Goal: Information Seeking & Learning: Find specific fact

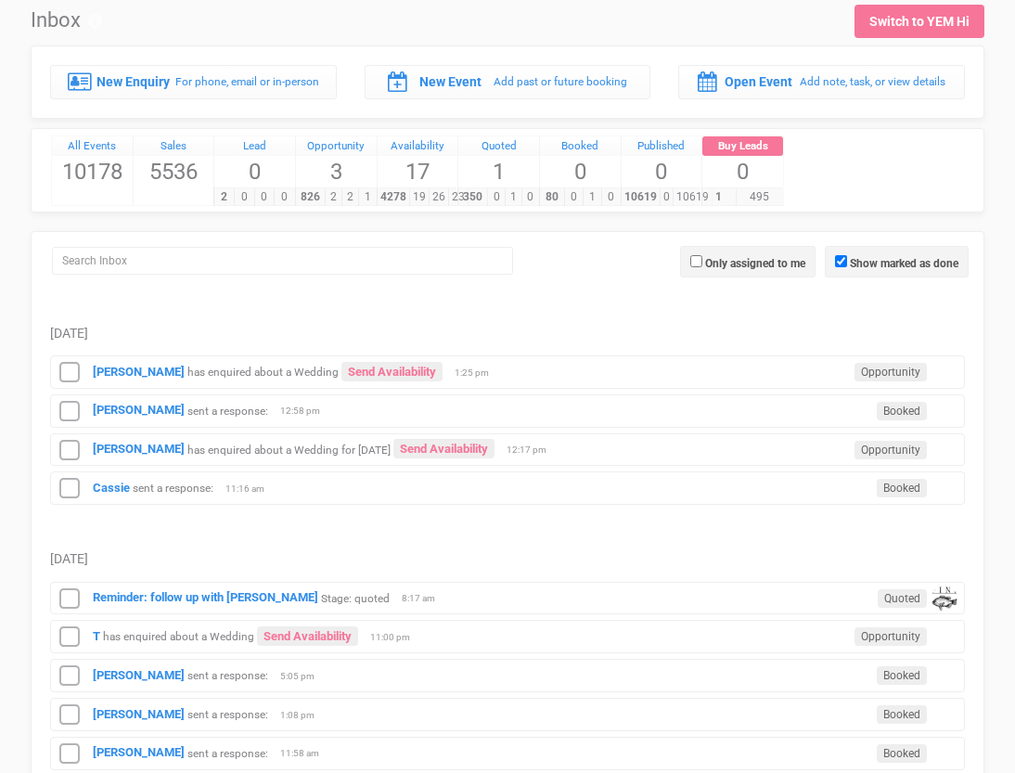
scroll to position [58, 0]
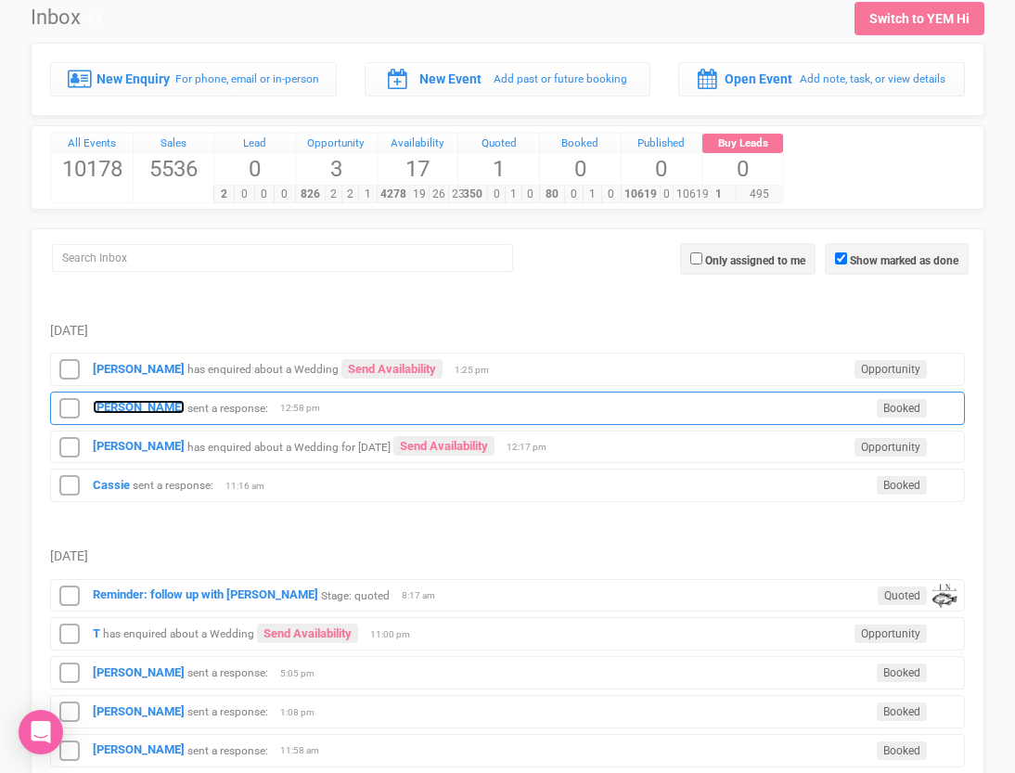
click at [122, 405] on strong "[PERSON_NAME]" at bounding box center [139, 407] width 92 height 14
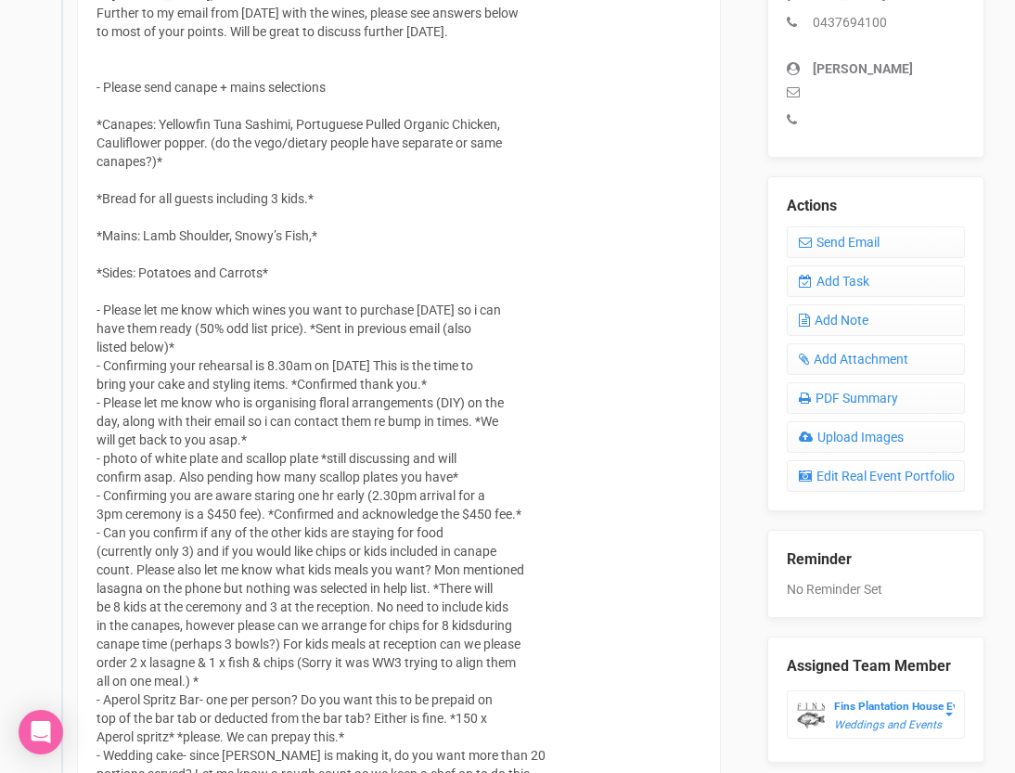
scroll to position [688, 0]
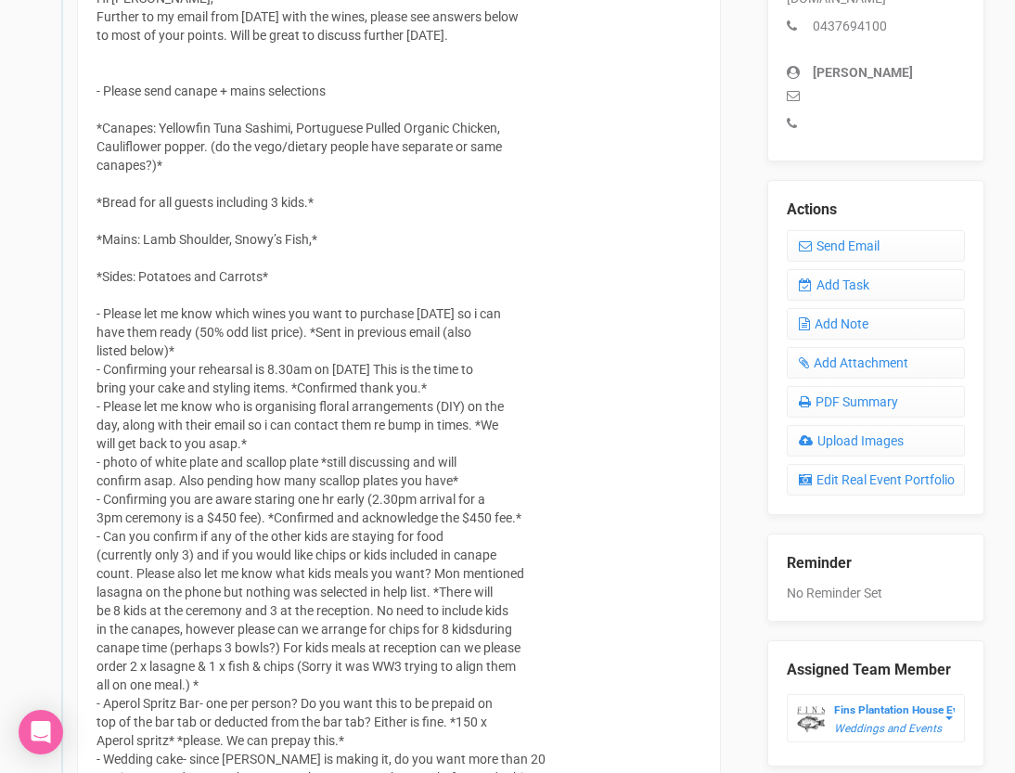
click at [198, 150] on div "Hi [PERSON_NAME], Further to my email from [DATE] with the wines, please see an…" at bounding box center [399, 703] width 644 height 1468
drag, startPoint x: 205, startPoint y: 150, endPoint x: 164, endPoint y: 135, distance: 43.8
click at [163, 135] on div "Hi [PERSON_NAME], Further to my email from [DATE] with the wines, please see an…" at bounding box center [399, 703] width 644 height 1468
click at [164, 135] on div "Hi [PERSON_NAME], Further to my email from [DATE] with the wines, please see an…" at bounding box center [399, 703] width 644 height 1468
drag, startPoint x: 206, startPoint y: 144, endPoint x: 161, endPoint y: 134, distance: 46.6
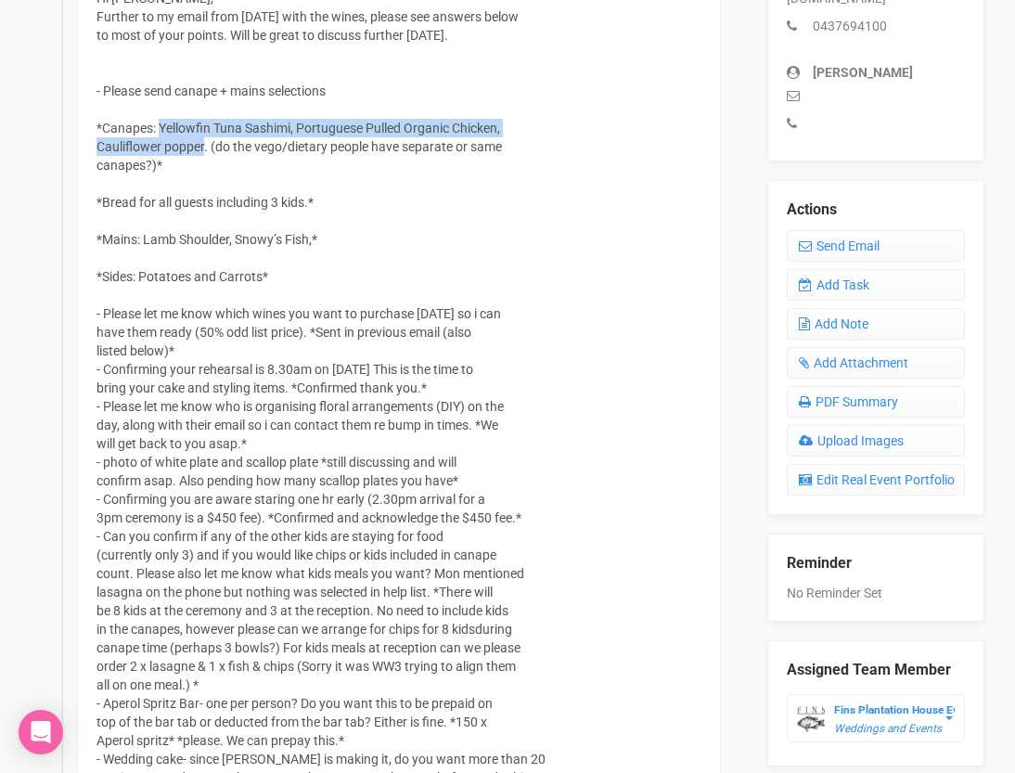
click at [161, 134] on div "Hi [PERSON_NAME], Further to my email from [DATE] with the wines, please see an…" at bounding box center [399, 703] width 644 height 1468
copy div "Yellowfin Tuna Sashimi, Portuguese Pulled Organic Chicken, Cauliflower popper"
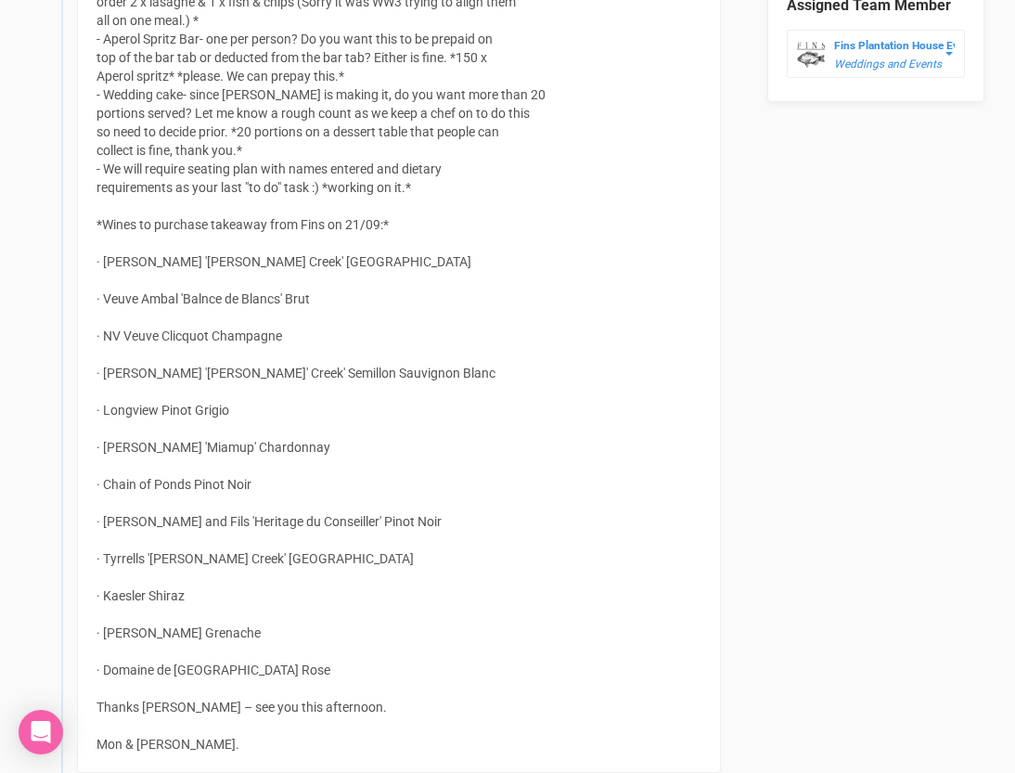
scroll to position [1342, 0]
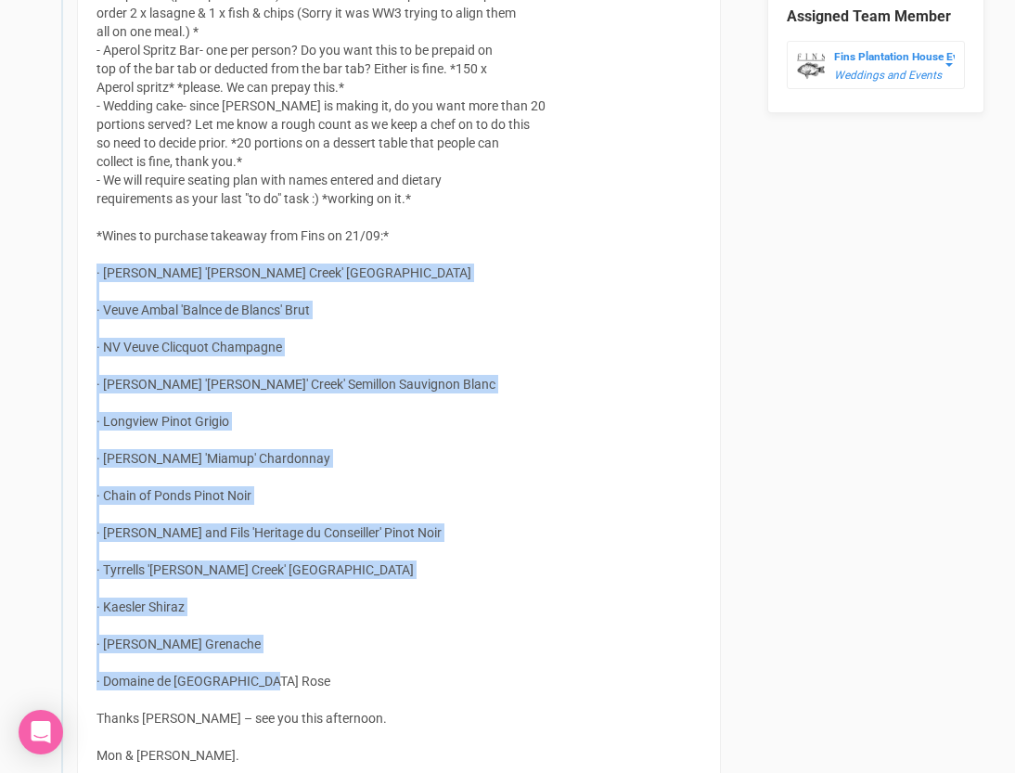
drag, startPoint x: 261, startPoint y: 684, endPoint x: 96, endPoint y: 278, distance: 437.8
click at [96, 278] on div "Hi [PERSON_NAME], Further to my email from [DATE] with the wines, please see an…" at bounding box center [399, 50] width 644 height 1468
copy div "· [PERSON_NAME] '[PERSON_NAME] Creek' [GEOGRAPHIC_DATA] · Veuve Ambal 'Balnce d…"
click at [193, 366] on div "Hi [PERSON_NAME], Further to my email from [DATE] with the wines, please see an…" at bounding box center [399, 50] width 644 height 1468
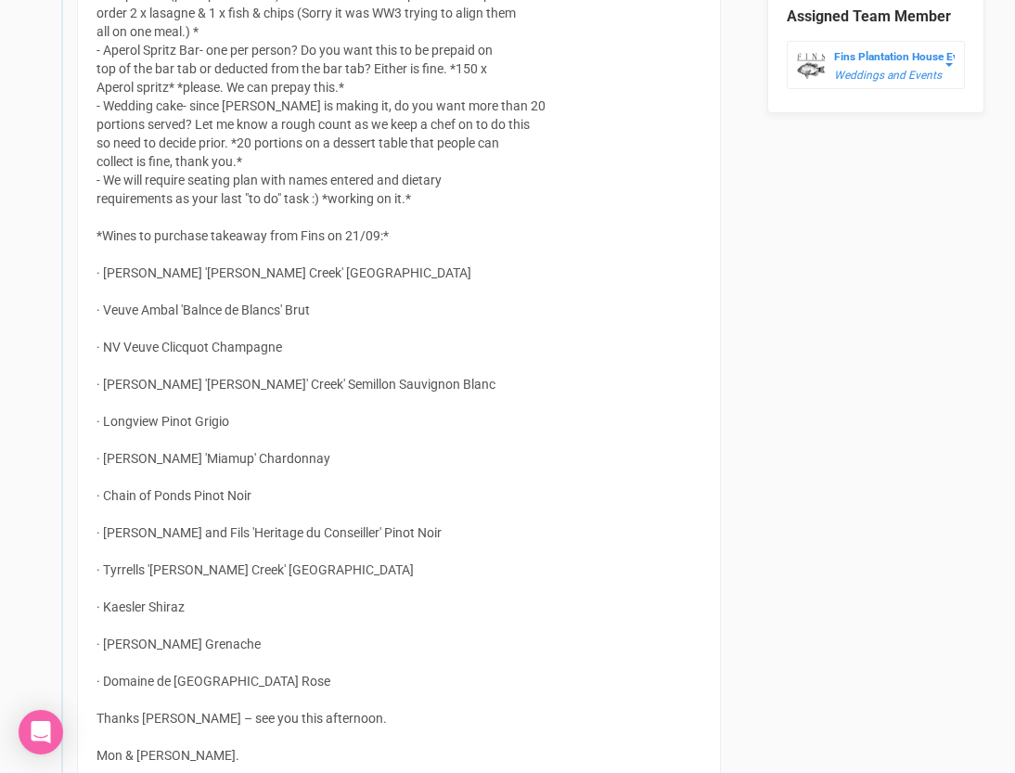
click at [264, 274] on div "Hi [PERSON_NAME], Further to my email from [DATE] with the wines, please see an…" at bounding box center [399, 50] width 644 height 1468
drag, startPoint x: 260, startPoint y: 275, endPoint x: 106, endPoint y: 280, distance: 154.1
click at [105, 280] on div "Hi [PERSON_NAME], Further to my email from [DATE] with the wines, please see an…" at bounding box center [399, 50] width 644 height 1468
copy div "[PERSON_NAME] '[PERSON_NAME] Creek' Brut"
click at [323, 310] on div "Hi [PERSON_NAME], Further to my email from [DATE] with the wines, please see an…" at bounding box center [399, 50] width 644 height 1468
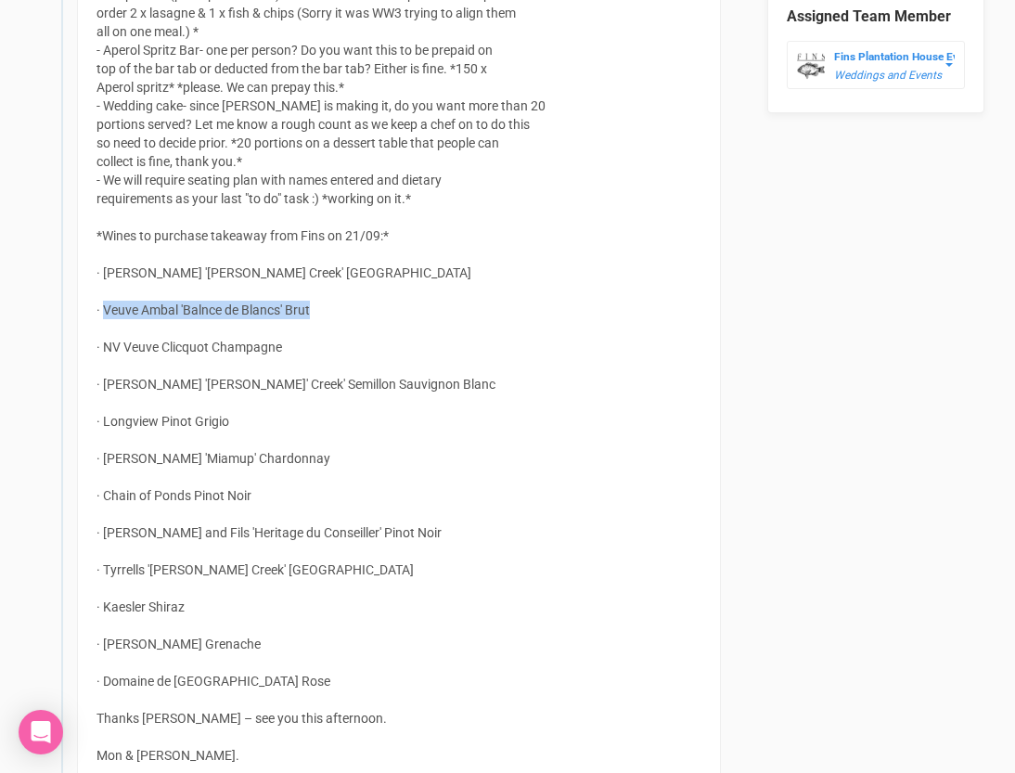
drag, startPoint x: 315, startPoint y: 310, endPoint x: 103, endPoint y: 314, distance: 211.6
click at [103, 314] on div "Hi [PERSON_NAME], Further to my email from [DATE] with the wines, please see an…" at bounding box center [399, 50] width 644 height 1468
copy div "Veuve Ambal 'Balnce de Blancs' Brut"
click at [244, 349] on div "Hi [PERSON_NAME], Further to my email from [DATE] with the wines, please see an…" at bounding box center [399, 50] width 644 height 1468
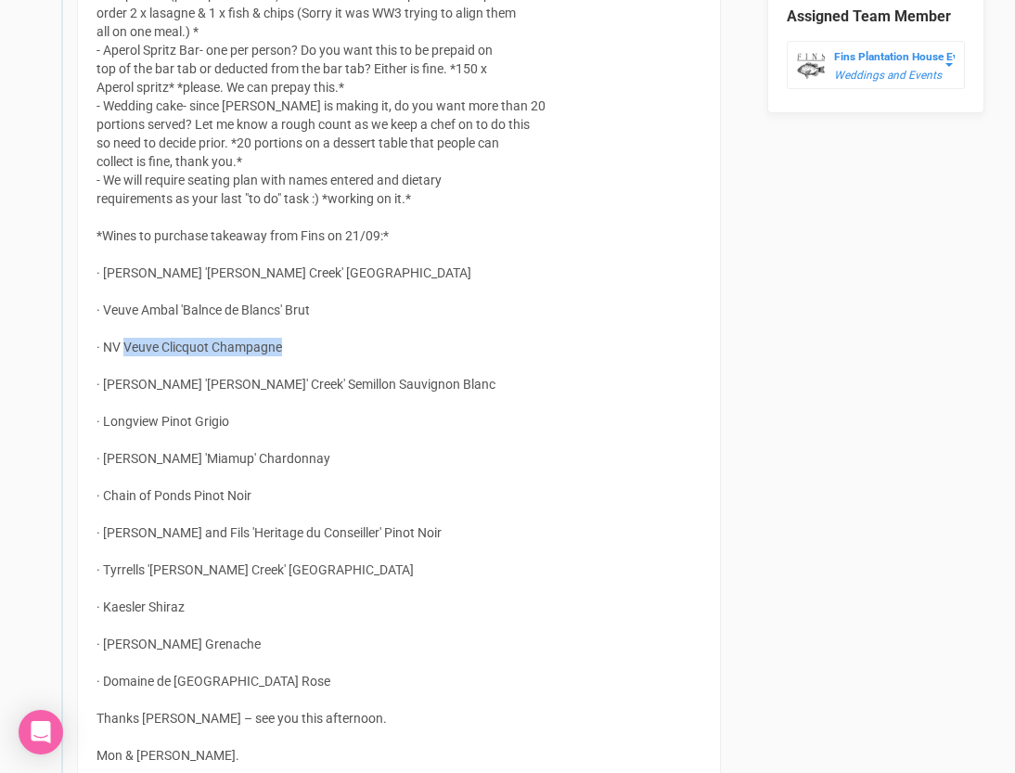
drag, startPoint x: 284, startPoint y: 348, endPoint x: 125, endPoint y: 349, distance: 158.7
click at [125, 349] on div "Hi [PERSON_NAME], Further to my email from [DATE] with the wines, please see an…" at bounding box center [399, 50] width 644 height 1468
copy div "Veuve Clicquot Champagne"
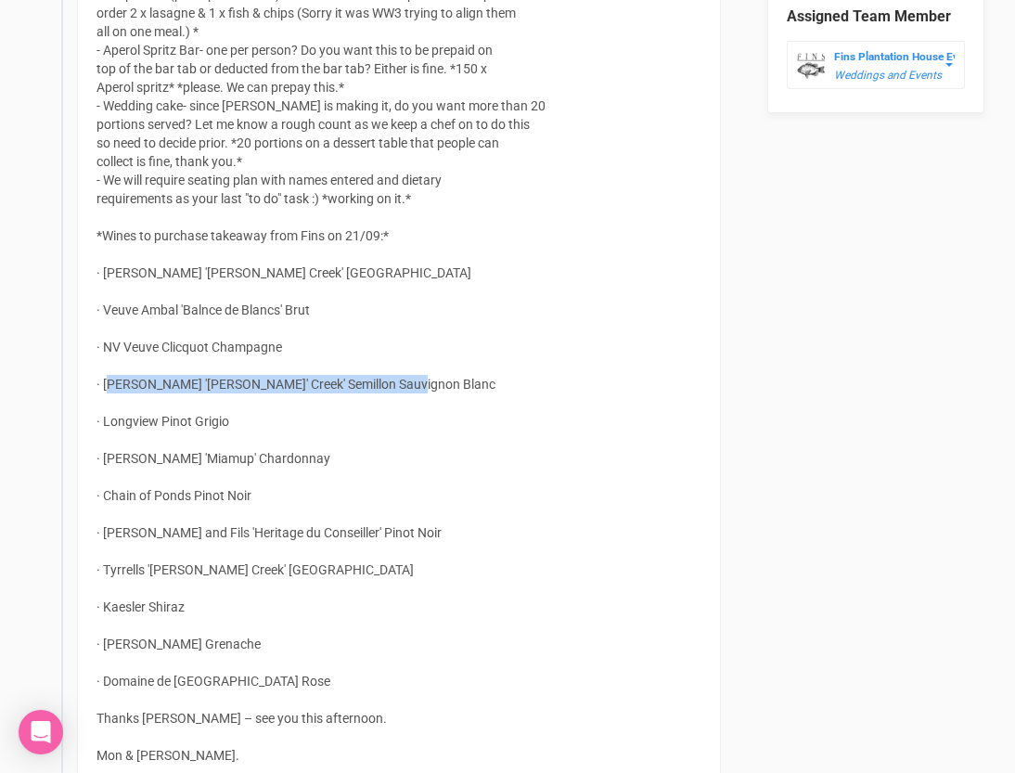
drag, startPoint x: 389, startPoint y: 386, endPoint x: 108, endPoint y: 390, distance: 281.2
click at [108, 390] on div "Hi [PERSON_NAME], Further to my email from [DATE] with the wines, please see an…" at bounding box center [399, 50] width 644 height 1468
copy div "[PERSON_NAME]'s '[PERSON_NAME]' Creek' Semillon Sauvignon Blanc"
click at [224, 424] on div "Hi [PERSON_NAME], Further to my email from [DATE] with the wines, please see an…" at bounding box center [399, 50] width 644 height 1468
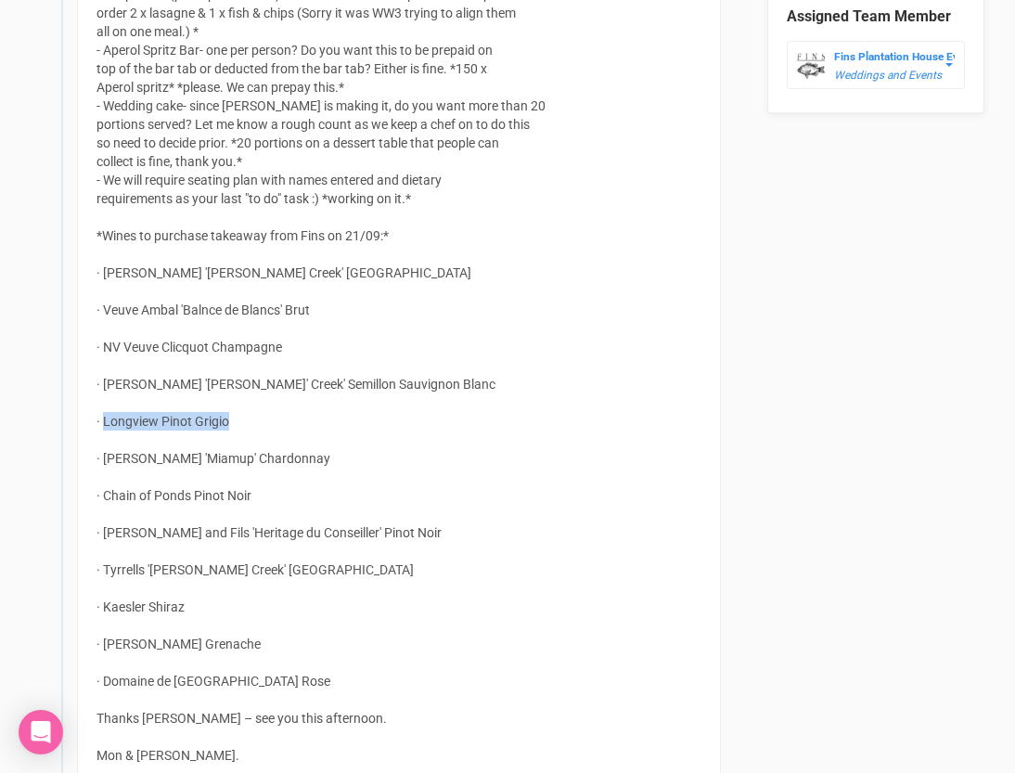
drag, startPoint x: 231, startPoint y: 423, endPoint x: 105, endPoint y: 428, distance: 126.3
click at [105, 428] on div "Hi [PERSON_NAME], Further to my email from [DATE] with the wines, please see an…" at bounding box center [399, 50] width 644 height 1468
copy div "Longview Pinot Grigio"
click at [211, 497] on div "Hi [PERSON_NAME], Further to my email from [DATE] with the wines, please see an…" at bounding box center [399, 50] width 644 height 1468
drag, startPoint x: 253, startPoint y: 493, endPoint x: 106, endPoint y: 502, distance: 147.8
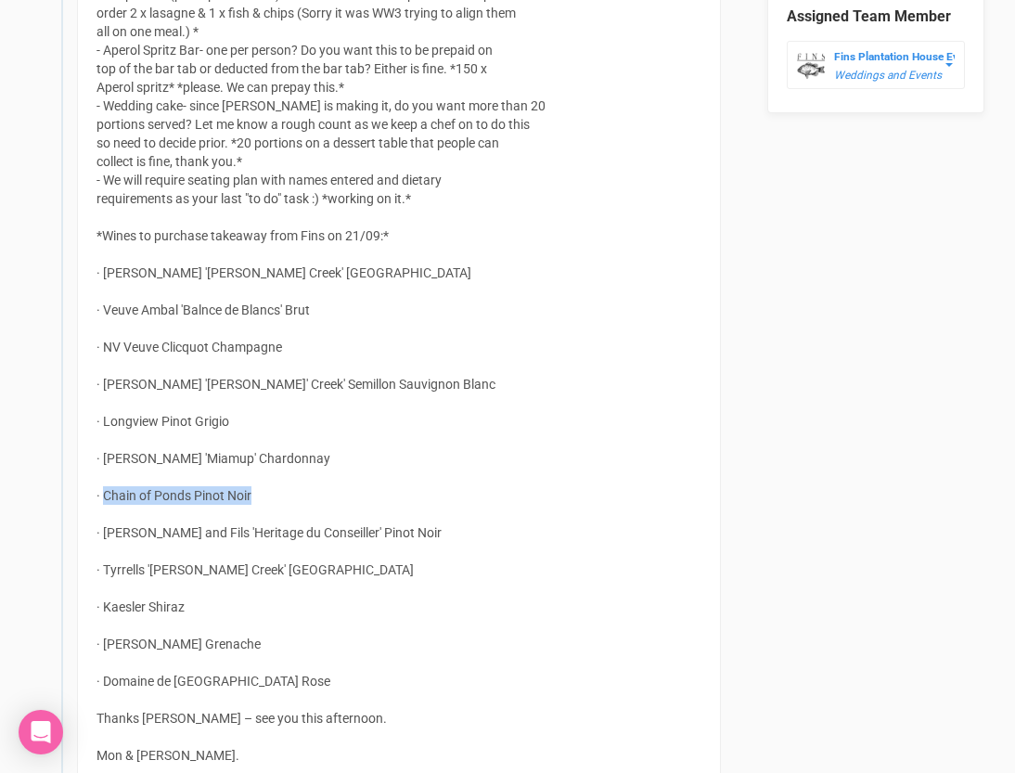
click at [105, 502] on div "Hi [PERSON_NAME], Further to my email from [DATE] with the wines, please see an…" at bounding box center [399, 50] width 644 height 1468
copy div "Chain of Ponds Pinot Noir"
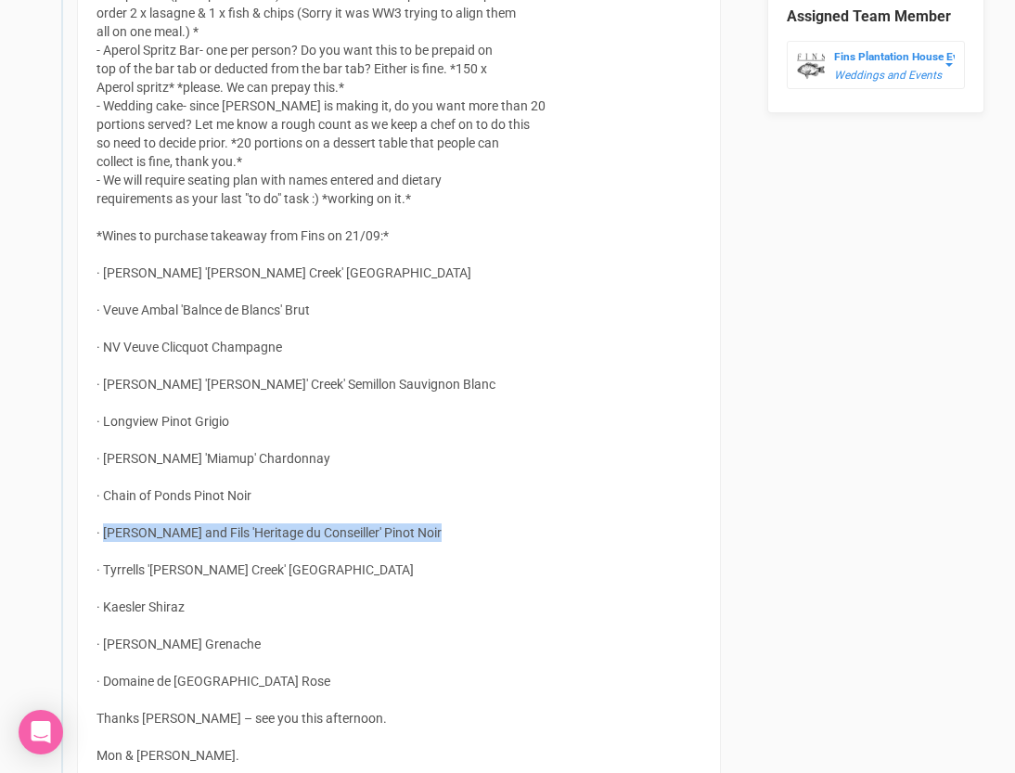
drag, startPoint x: 433, startPoint y: 532, endPoint x: 106, endPoint y: 534, distance: 327.5
click at [106, 534] on div "Hi [PERSON_NAME], Further to my email from [DATE] with the wines, please see an…" at bounding box center [399, 50] width 644 height 1468
copy div "[PERSON_NAME] and Fils 'Heritage du Conseiller' Pinot Noir"
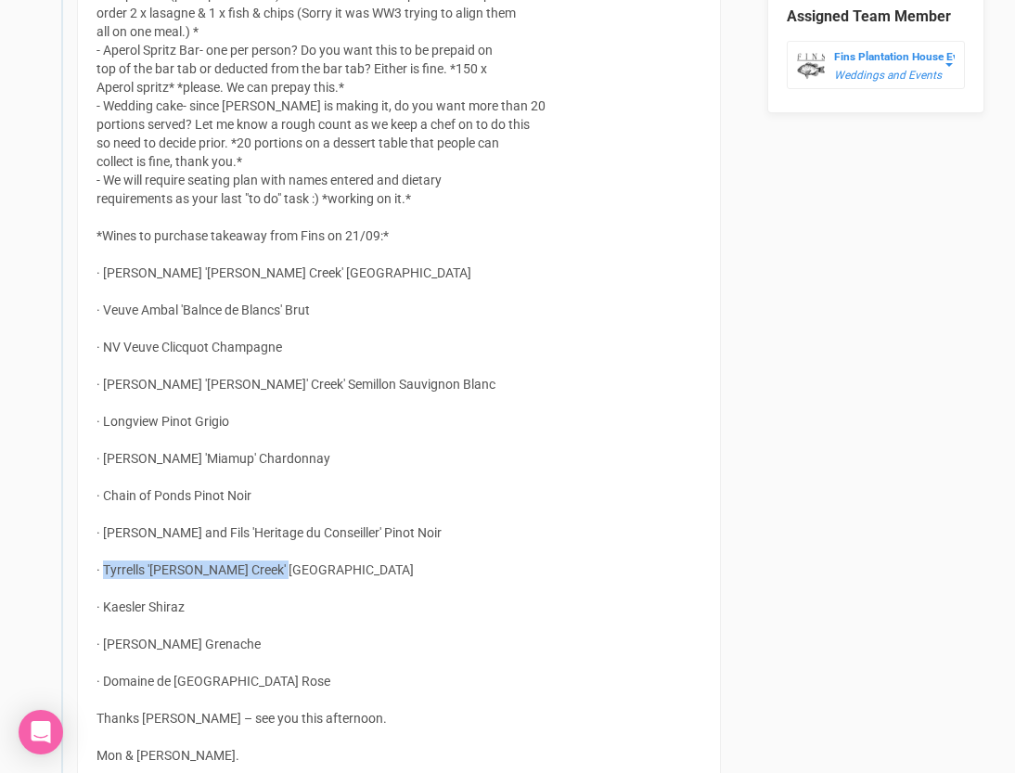
drag, startPoint x: 275, startPoint y: 571, endPoint x: 105, endPoint y: 573, distance: 169.8
click at [105, 573] on div "Hi [PERSON_NAME], Further to my email from [DATE] with the wines, please see an…" at bounding box center [399, 50] width 644 height 1468
copy div "Tyrrells '[PERSON_NAME] Creek' Shiraz"
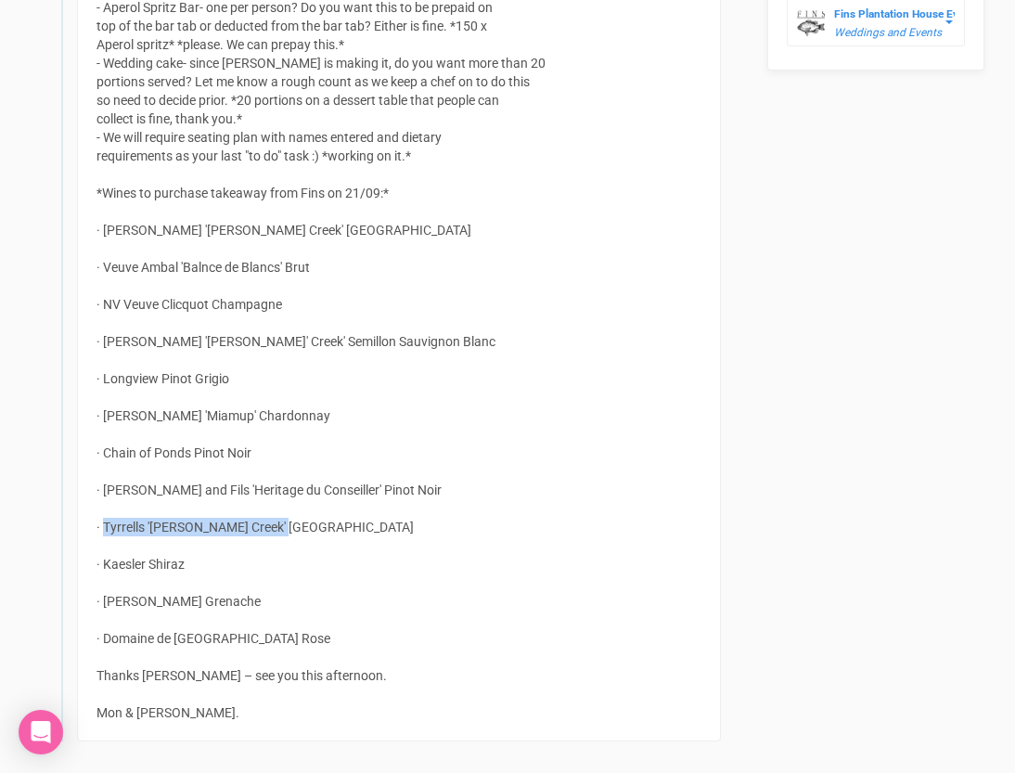
click at [175, 564] on div "Hi [PERSON_NAME], Further to my email from [DATE] with the wines, please see an…" at bounding box center [399, 8] width 644 height 1468
click at [186, 564] on div "Hi [PERSON_NAME], Further to my email from [DATE] with the wines, please see an…" at bounding box center [399, 8] width 644 height 1468
drag, startPoint x: 185, startPoint y: 564, endPoint x: 105, endPoint y: 569, distance: 79.9
click at [106, 569] on div "Hi [PERSON_NAME], Further to my email from [DATE] with the wines, please see an…" at bounding box center [399, 8] width 644 height 1468
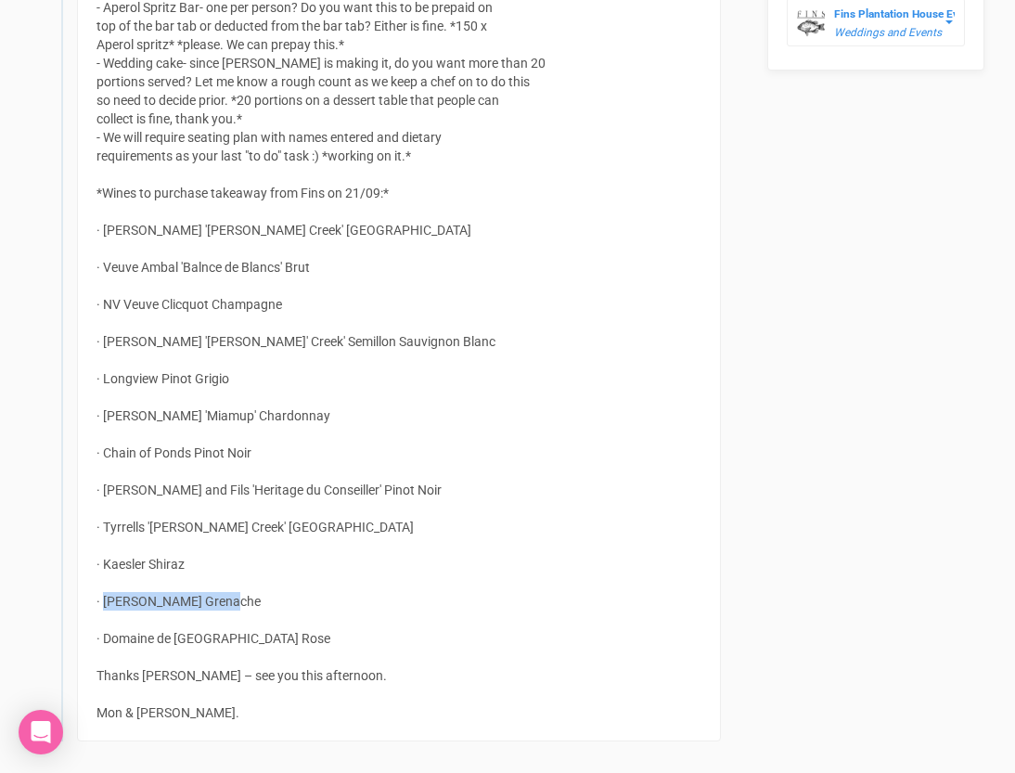
drag, startPoint x: 223, startPoint y: 602, endPoint x: 107, endPoint y: 605, distance: 116.0
click at [107, 605] on div "Hi [PERSON_NAME], Further to my email from [DATE] with the wines, please see an…" at bounding box center [399, 8] width 644 height 1468
click at [253, 632] on div "Hi [PERSON_NAME], Further to my email from [DATE] with the wines, please see an…" at bounding box center [399, 8] width 644 height 1468
drag, startPoint x: 259, startPoint y: 638, endPoint x: 109, endPoint y: 642, distance: 149.4
click at [108, 642] on div "Hi [PERSON_NAME], Further to my email from [DATE] with the wines, please see an…" at bounding box center [399, 8] width 644 height 1468
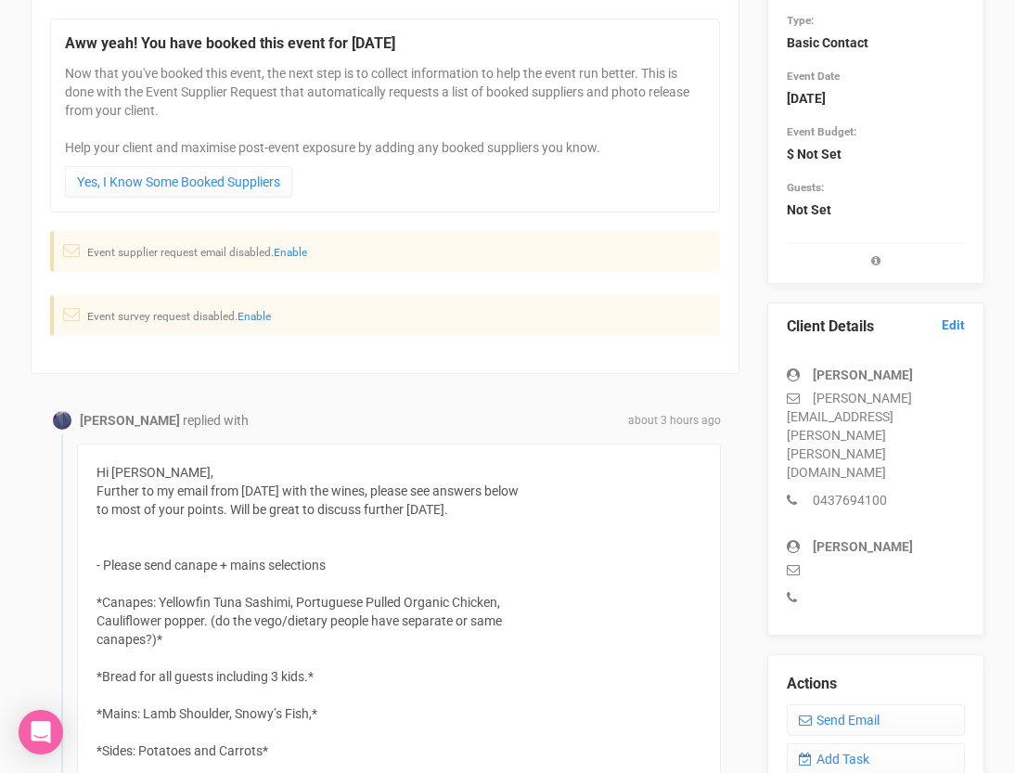
scroll to position [0, 0]
